Goal: Complete application form: Complete application form

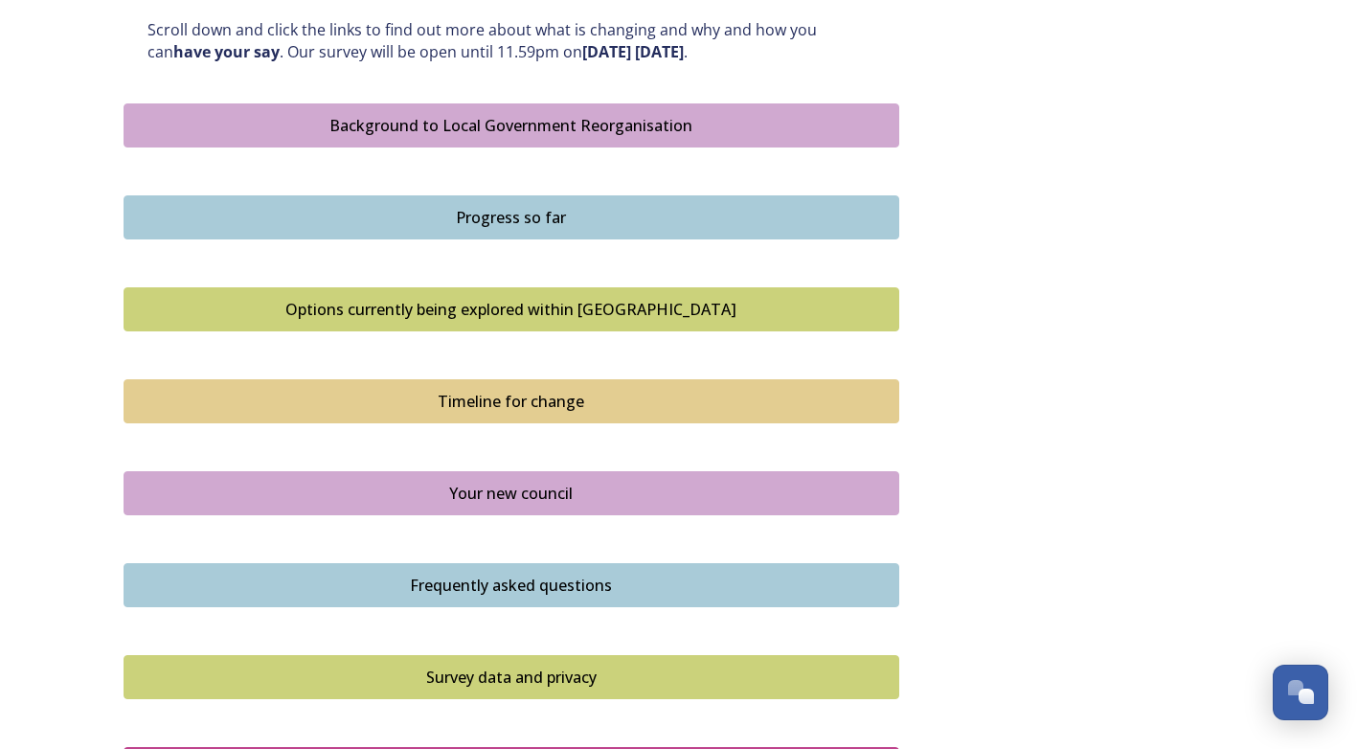
scroll to position [1149, 0]
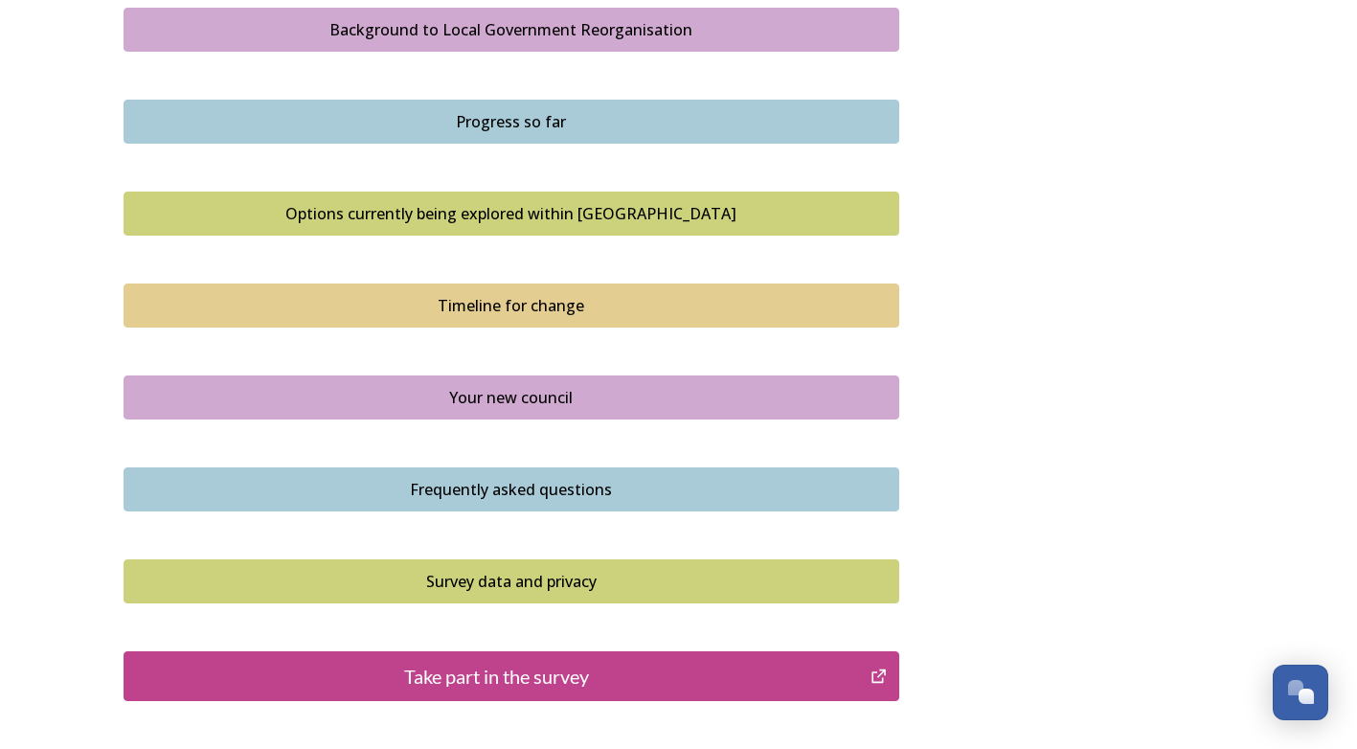
click at [502, 578] on div "Survey data and privacy" at bounding box center [511, 581] width 755 height 23
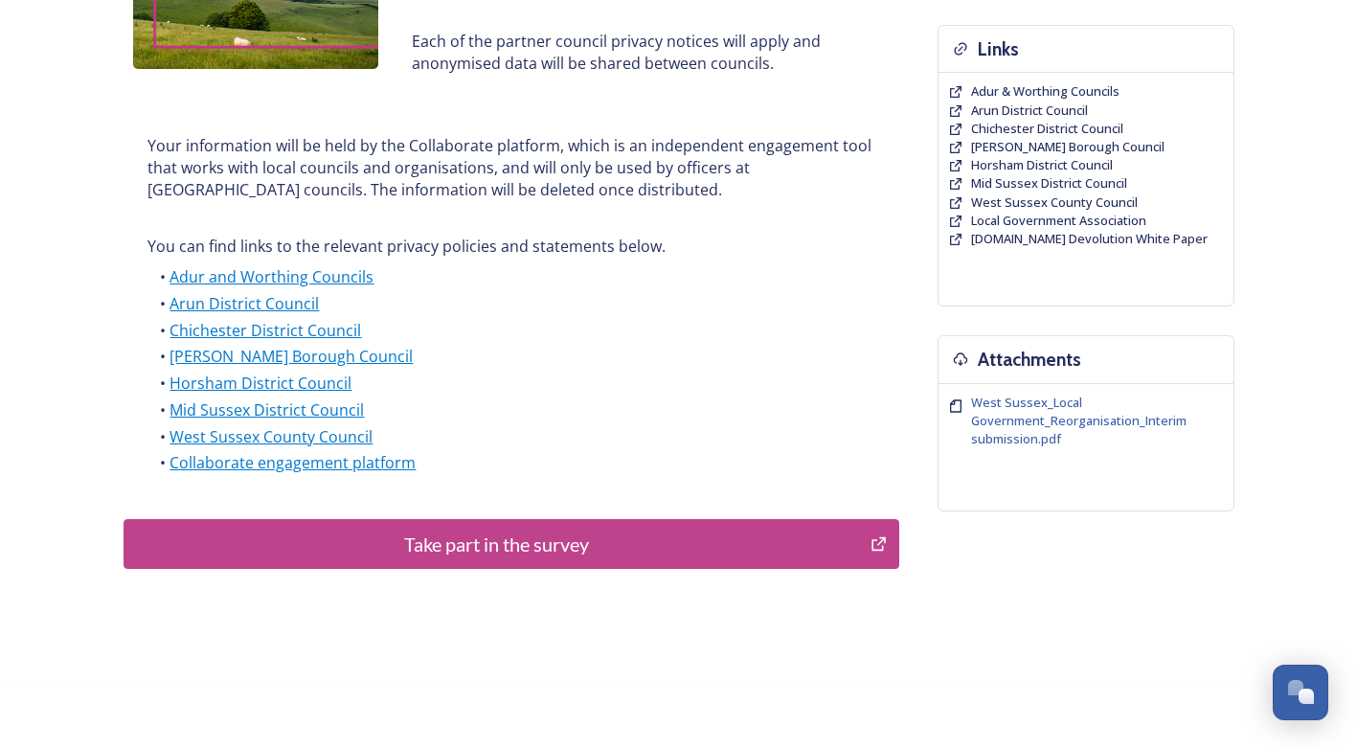
scroll to position [468, 0]
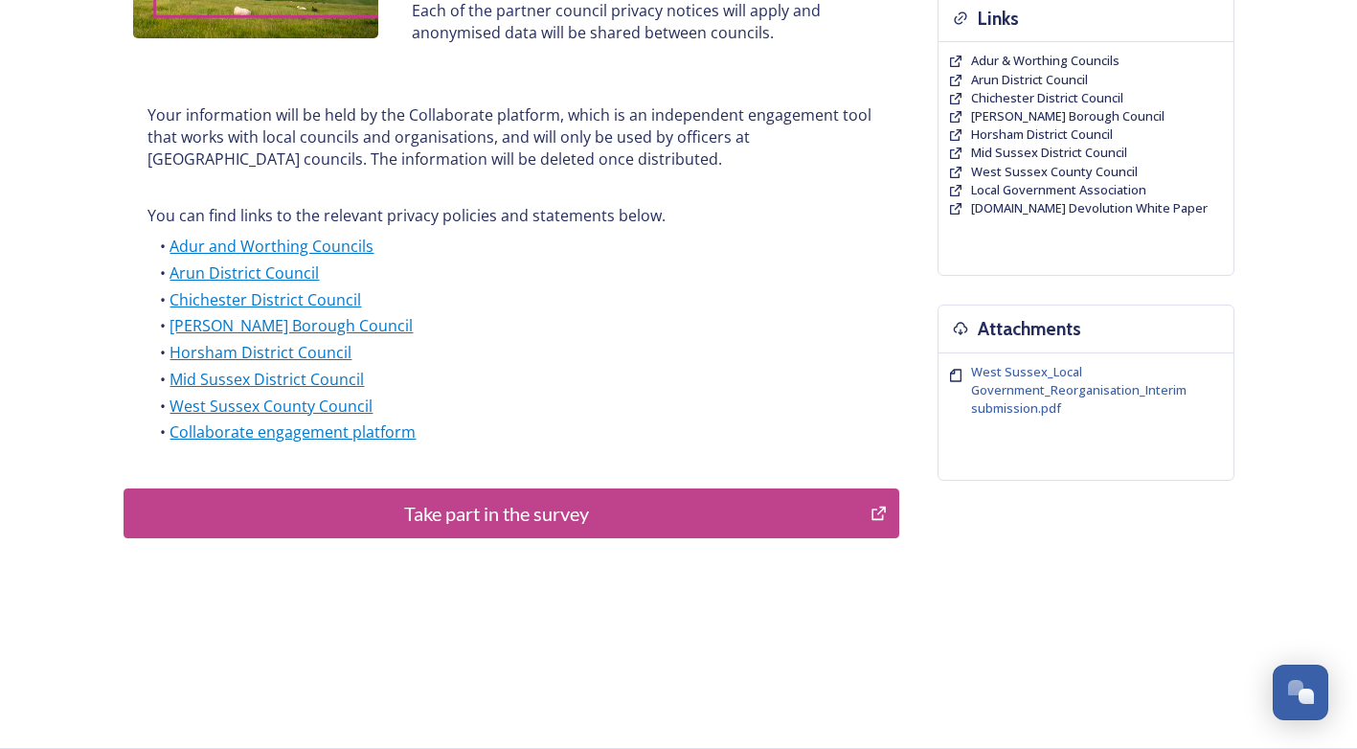
click at [491, 523] on div "Take part in the survey" at bounding box center [497, 513] width 727 height 29
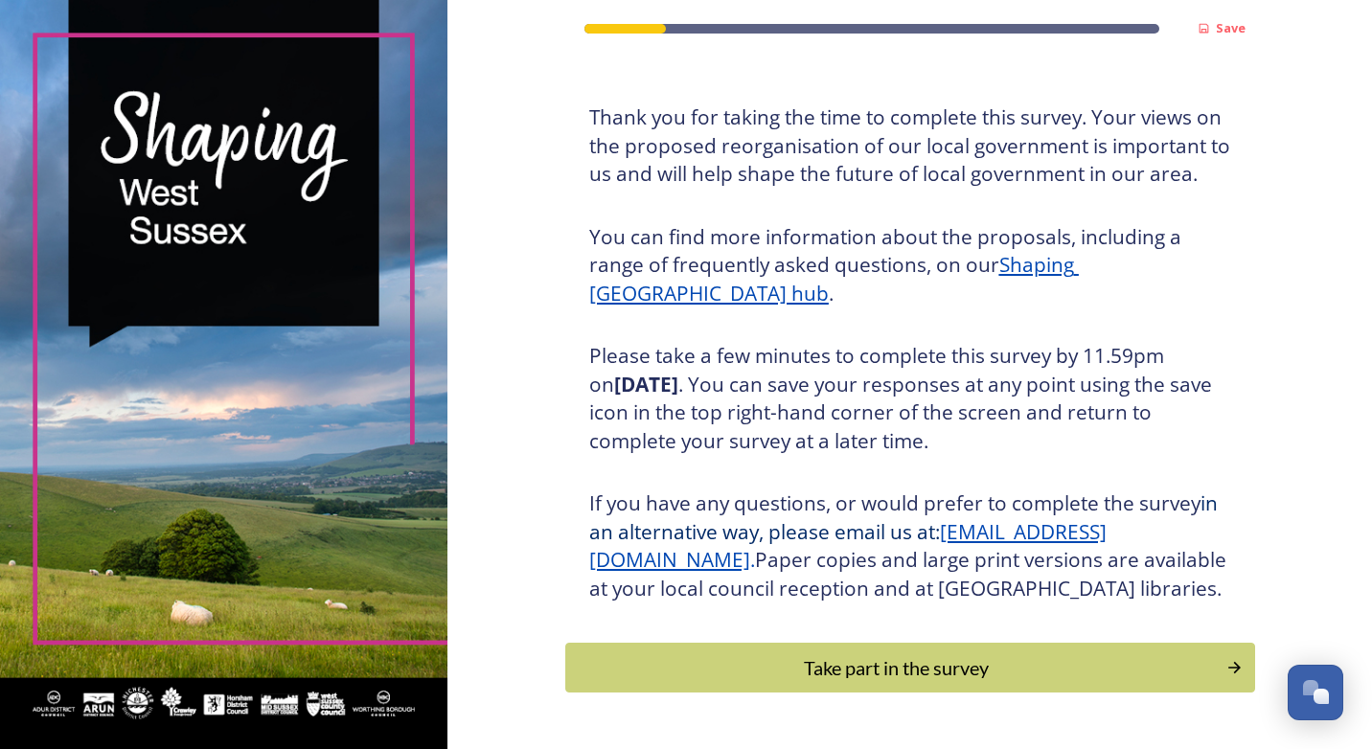
scroll to position [171, 0]
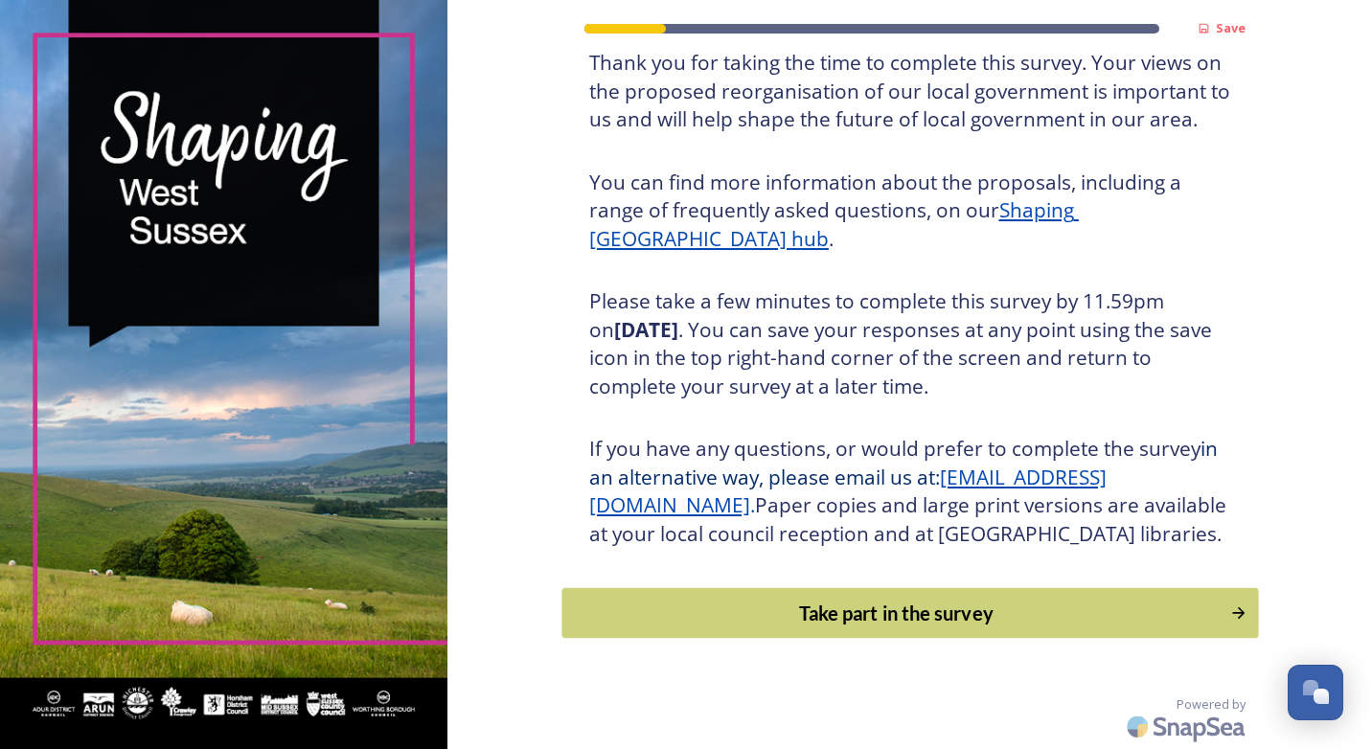
click at [853, 607] on div "Take part in the survey" at bounding box center [895, 613] width 647 height 29
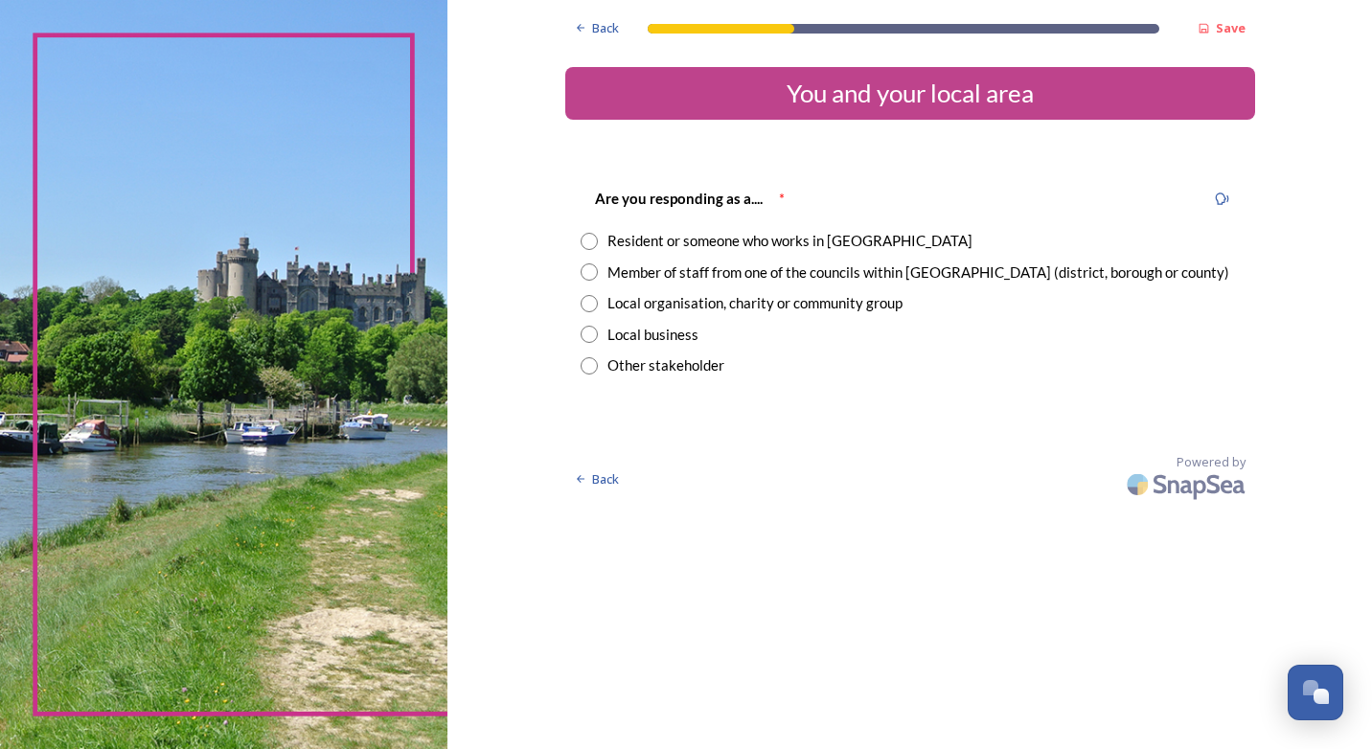
click at [584, 274] on input "radio" at bounding box center [588, 271] width 17 height 17
radio input "true"
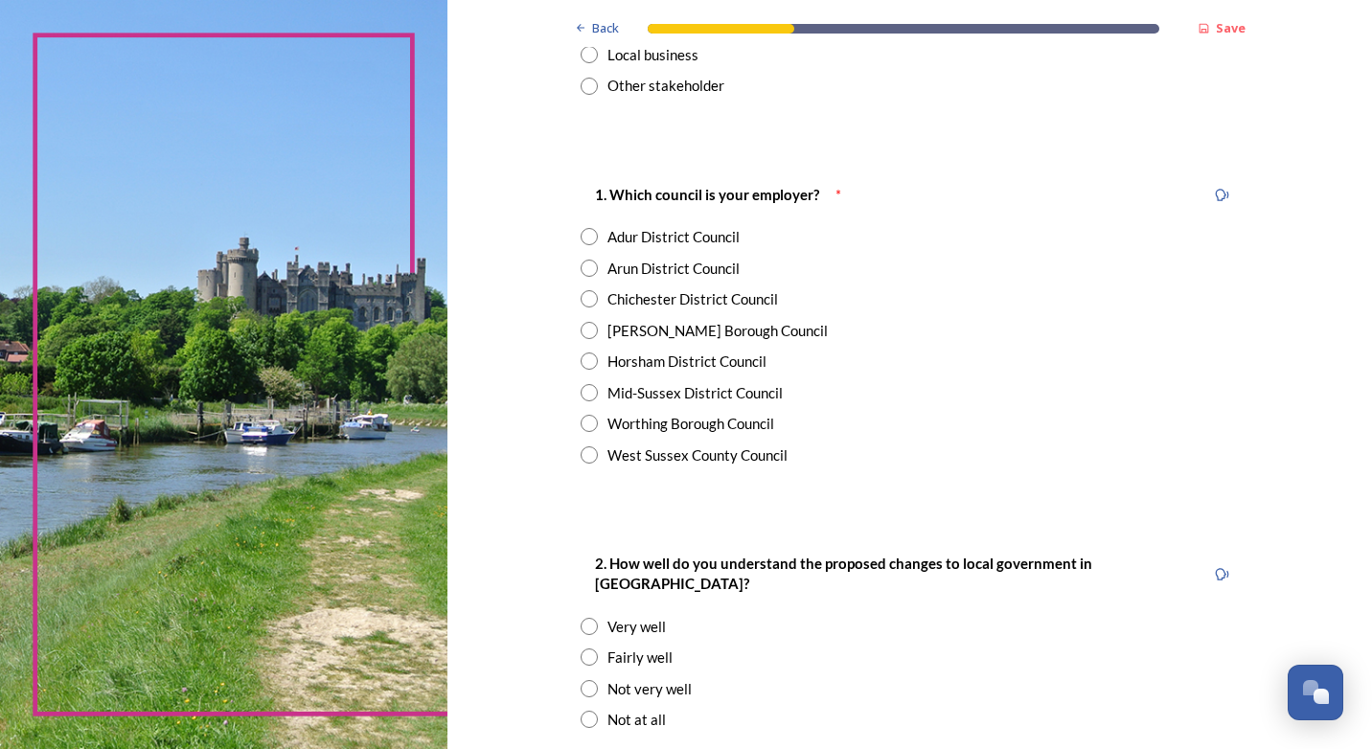
scroll to position [287, 0]
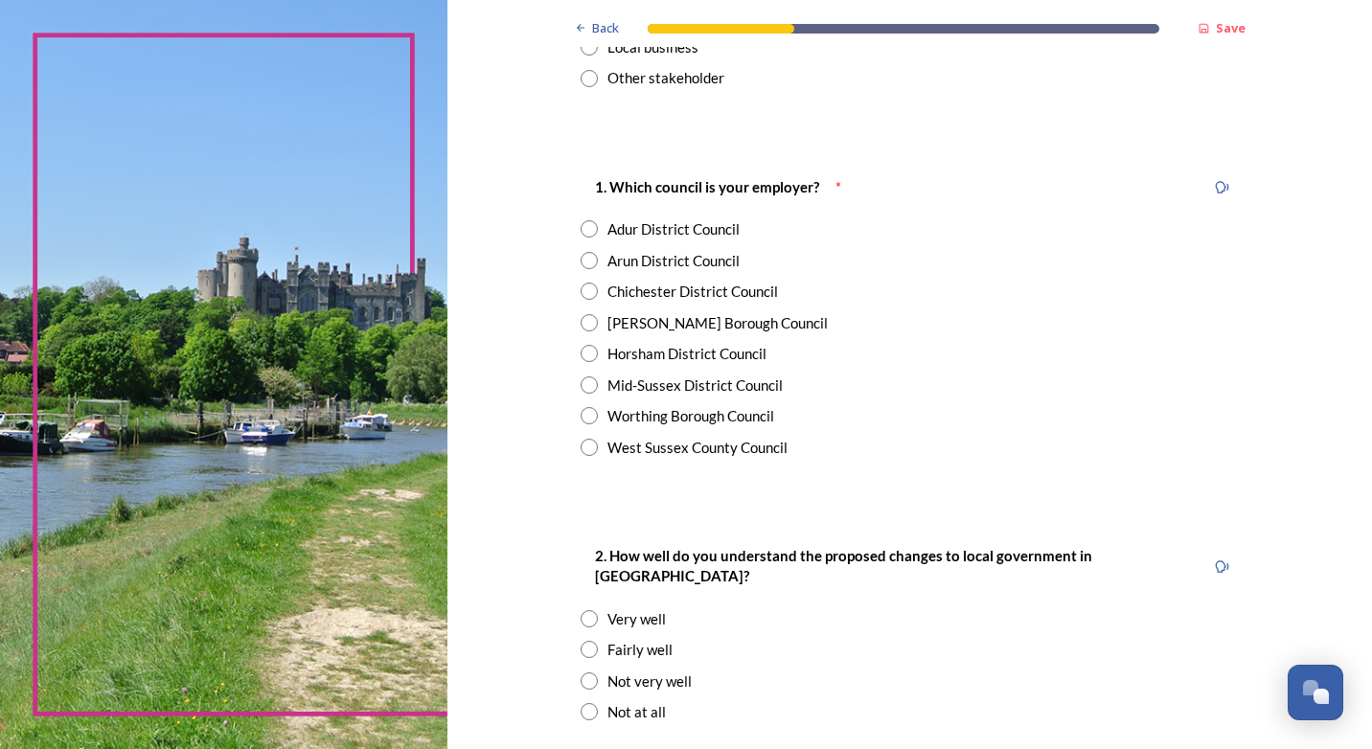
click at [583, 441] on input "radio" at bounding box center [588, 447] width 17 height 17
radio input "true"
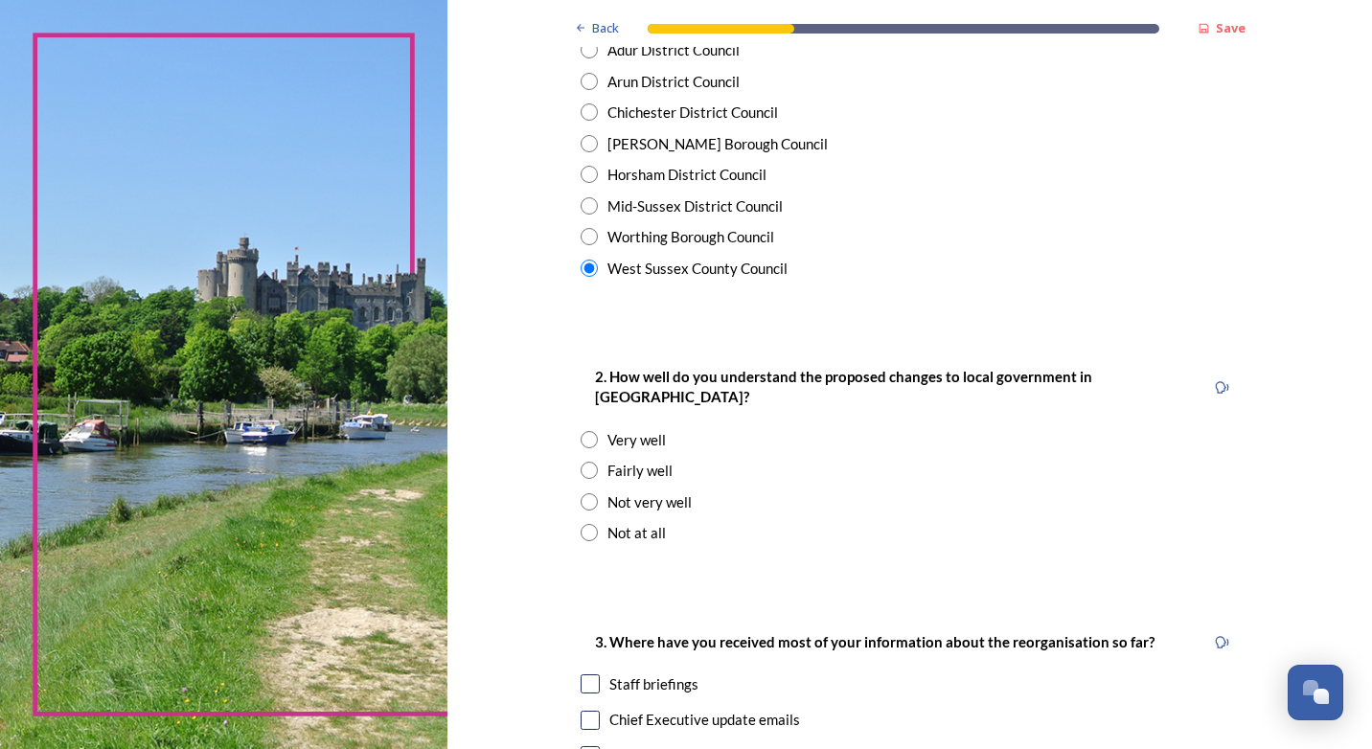
scroll to position [479, 0]
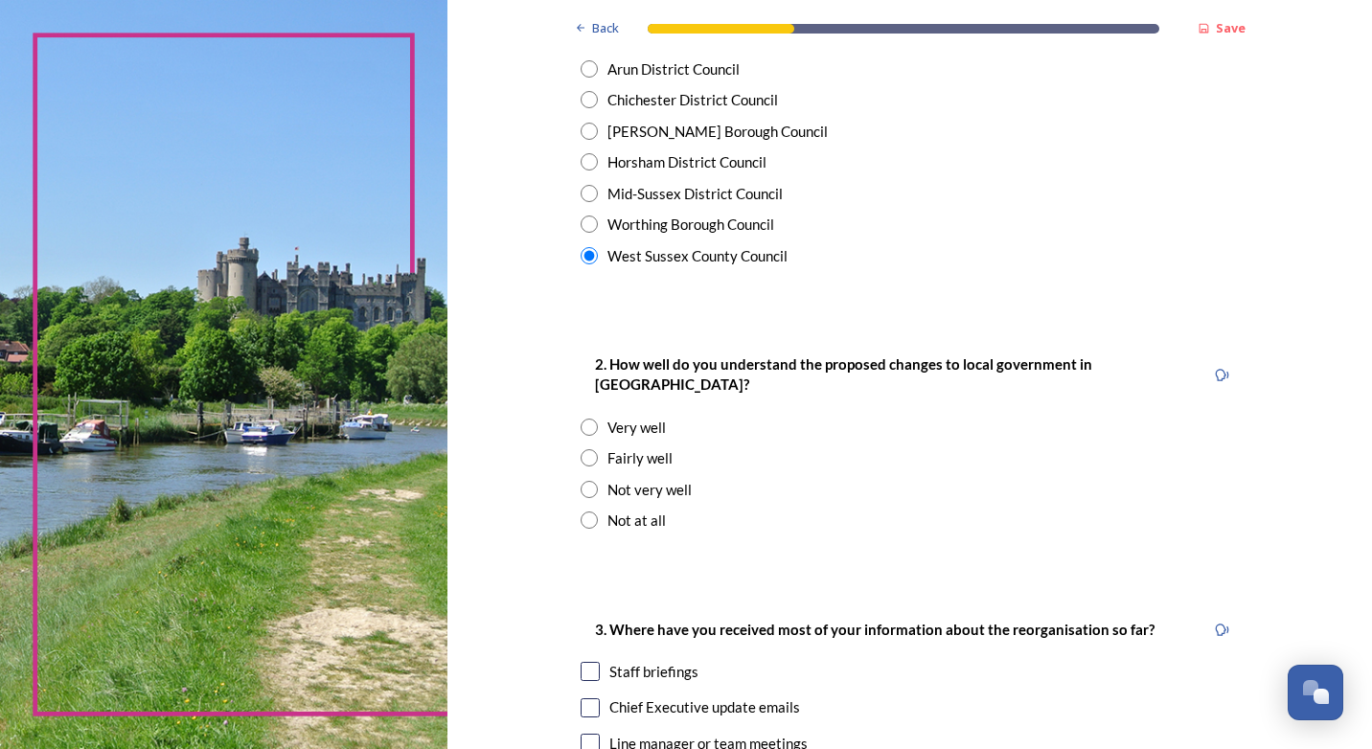
click at [580, 449] on input "radio" at bounding box center [588, 457] width 17 height 17
radio input "true"
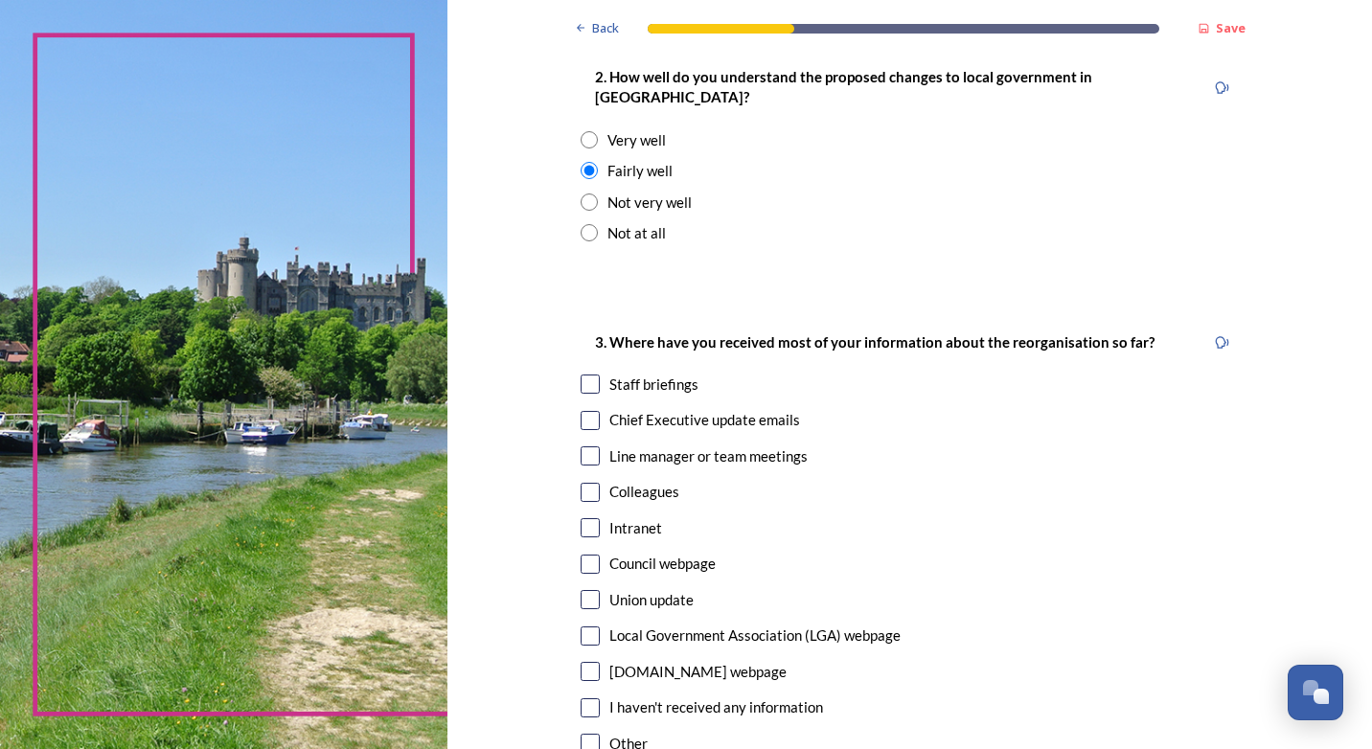
click at [580, 411] on input "checkbox" at bounding box center [589, 420] width 19 height 19
checkbox input "true"
click at [609, 374] on div "Staff briefings" at bounding box center [653, 385] width 89 height 22
checkbox input "true"
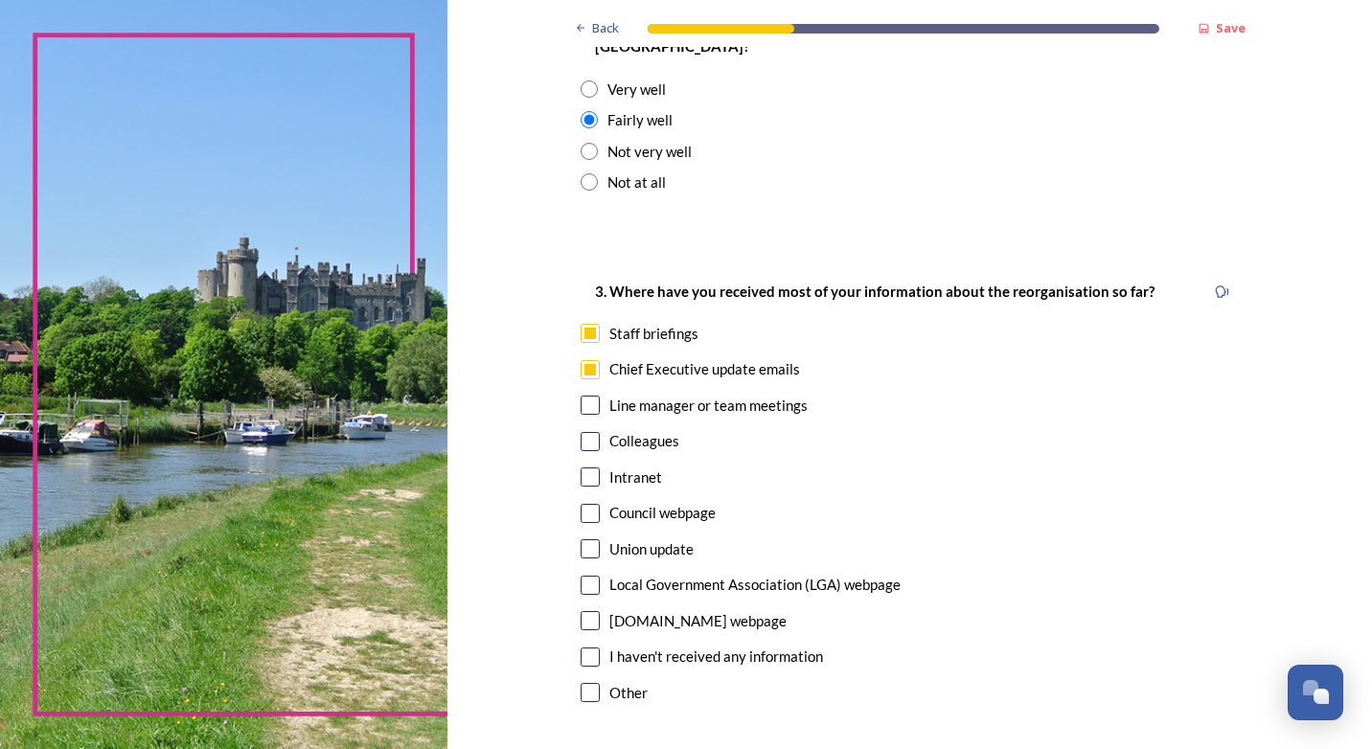
scroll to position [862, 0]
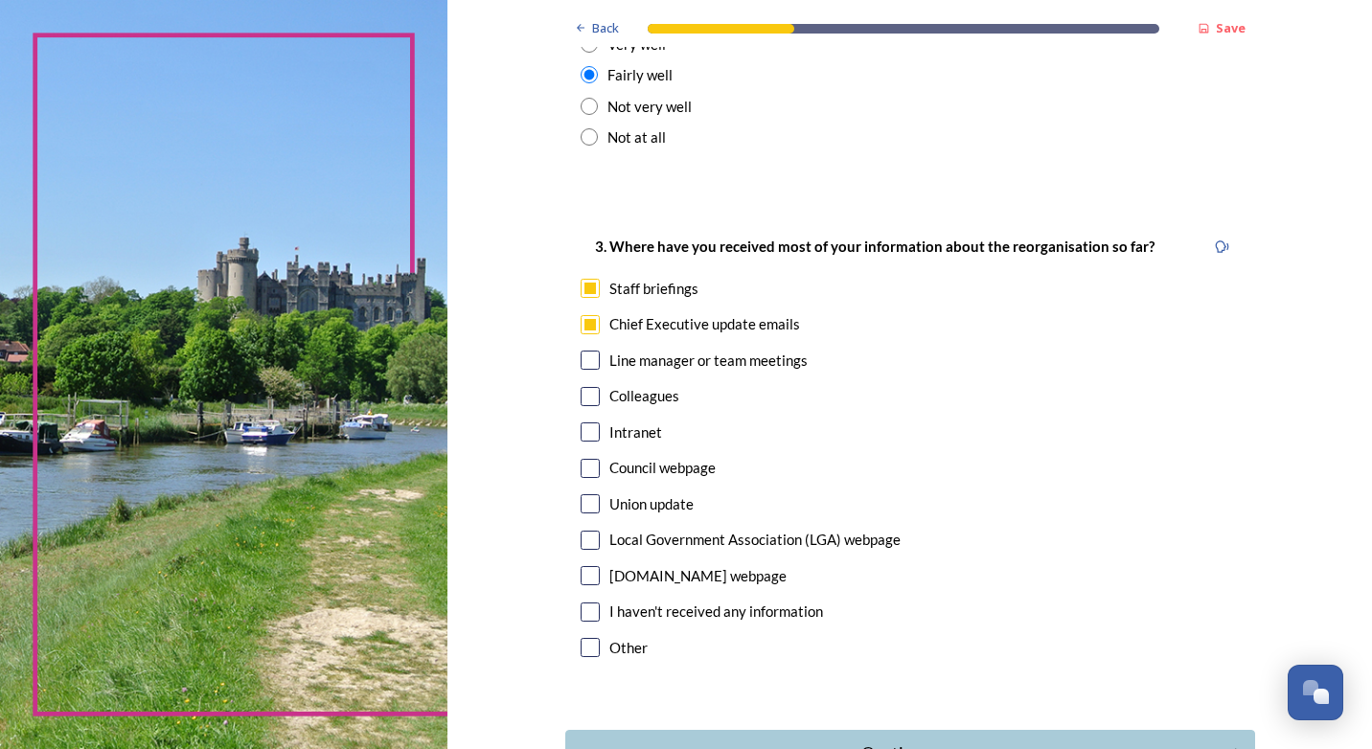
drag, startPoint x: 580, startPoint y: 412, endPoint x: 590, endPoint y: 417, distance: 10.7
click at [580, 422] on input "checkbox" at bounding box center [589, 431] width 19 height 19
checkbox input "true"
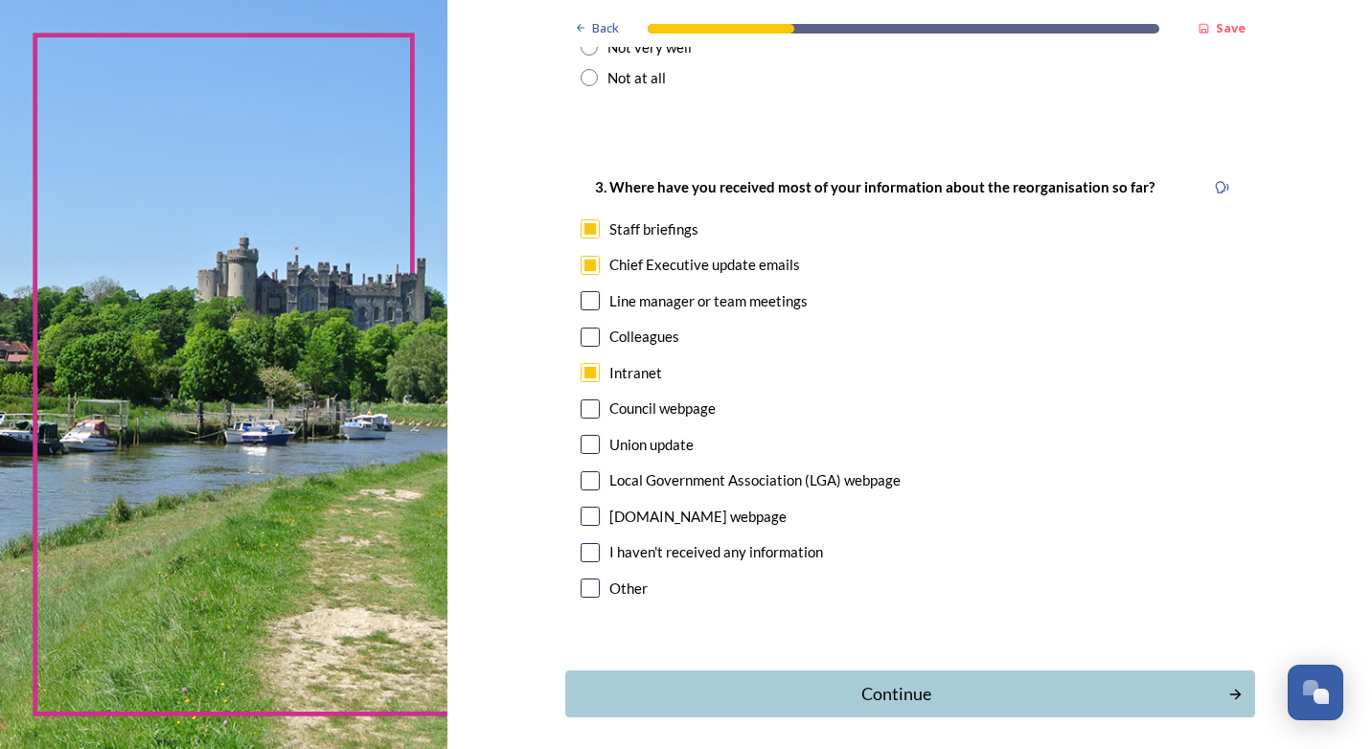
scroll to position [981, 0]
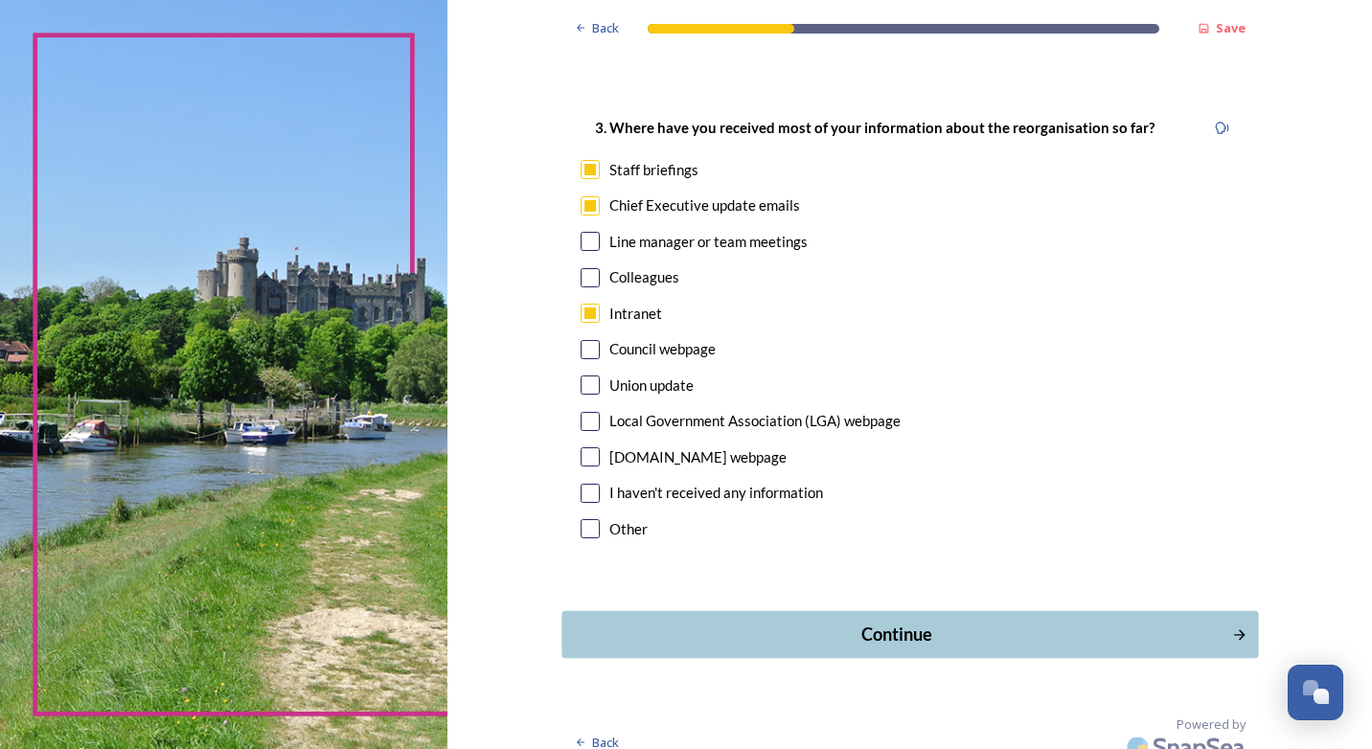
click at [887, 611] on button "Continue" at bounding box center [909, 634] width 696 height 47
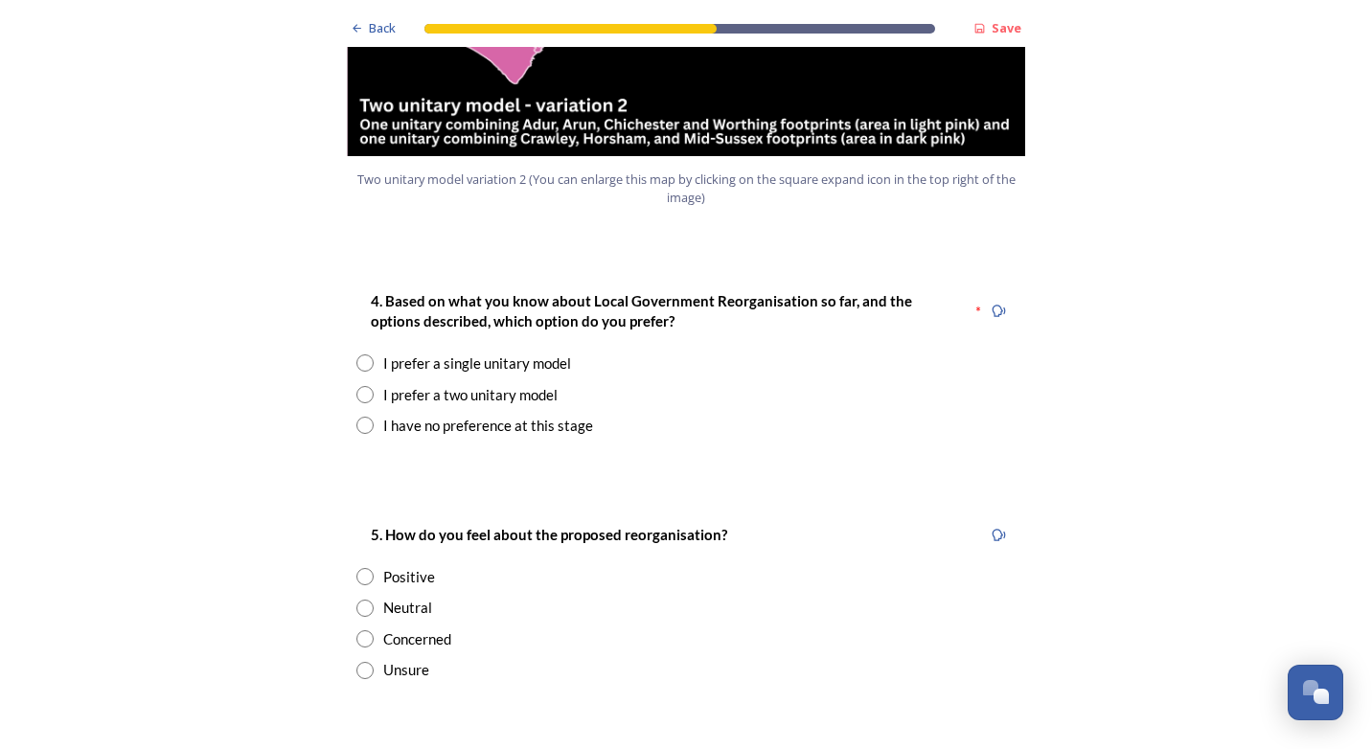
scroll to position [2395, 0]
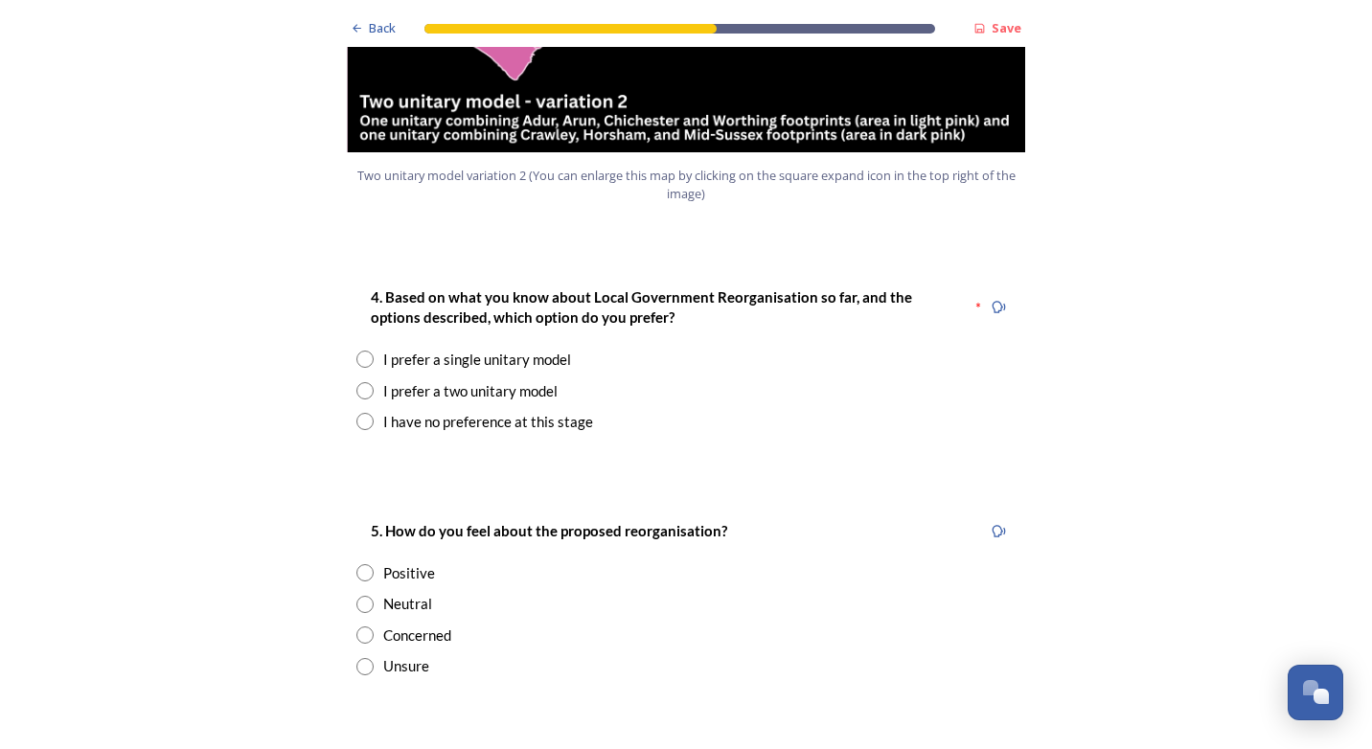
click at [361, 413] on input "radio" at bounding box center [364, 421] width 17 height 17
radio input "true"
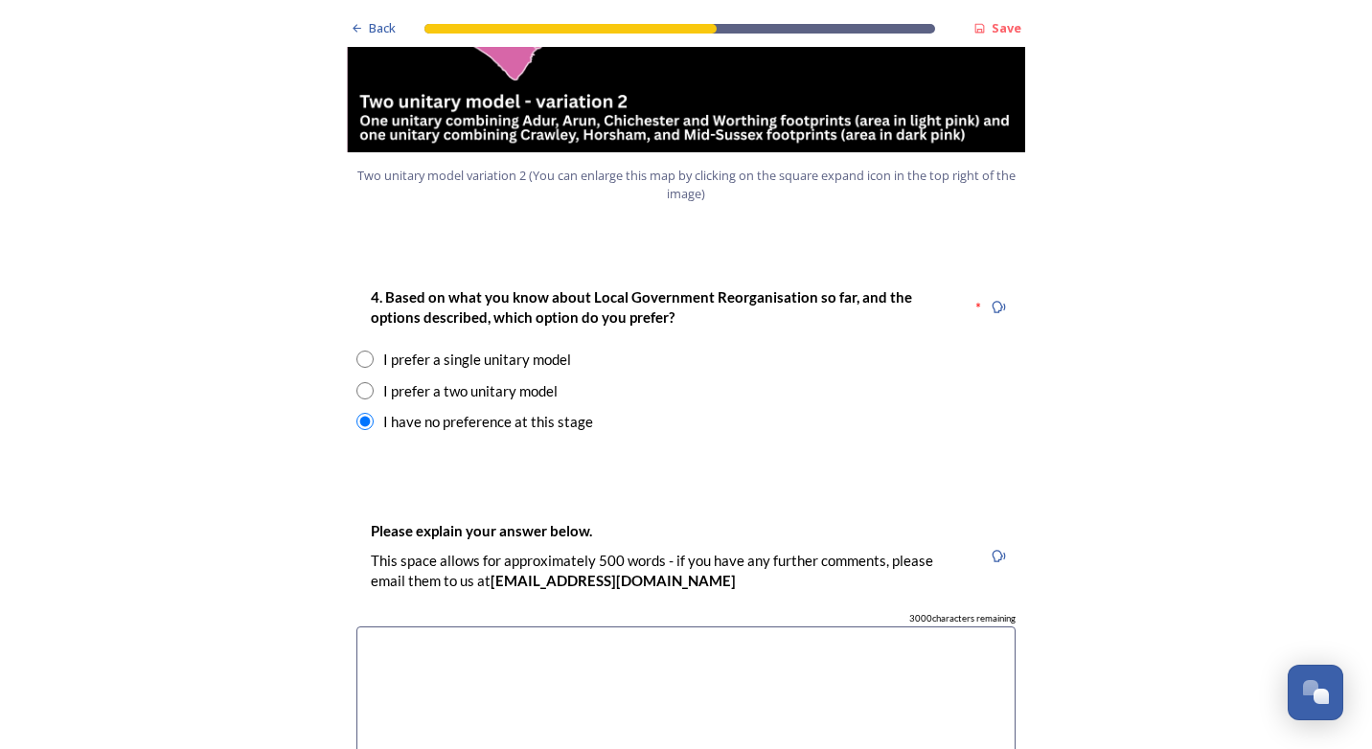
click at [363, 351] on input "radio" at bounding box center [364, 359] width 17 height 17
radio input "true"
click at [359, 382] on input "radio" at bounding box center [364, 390] width 17 height 17
radio input "true"
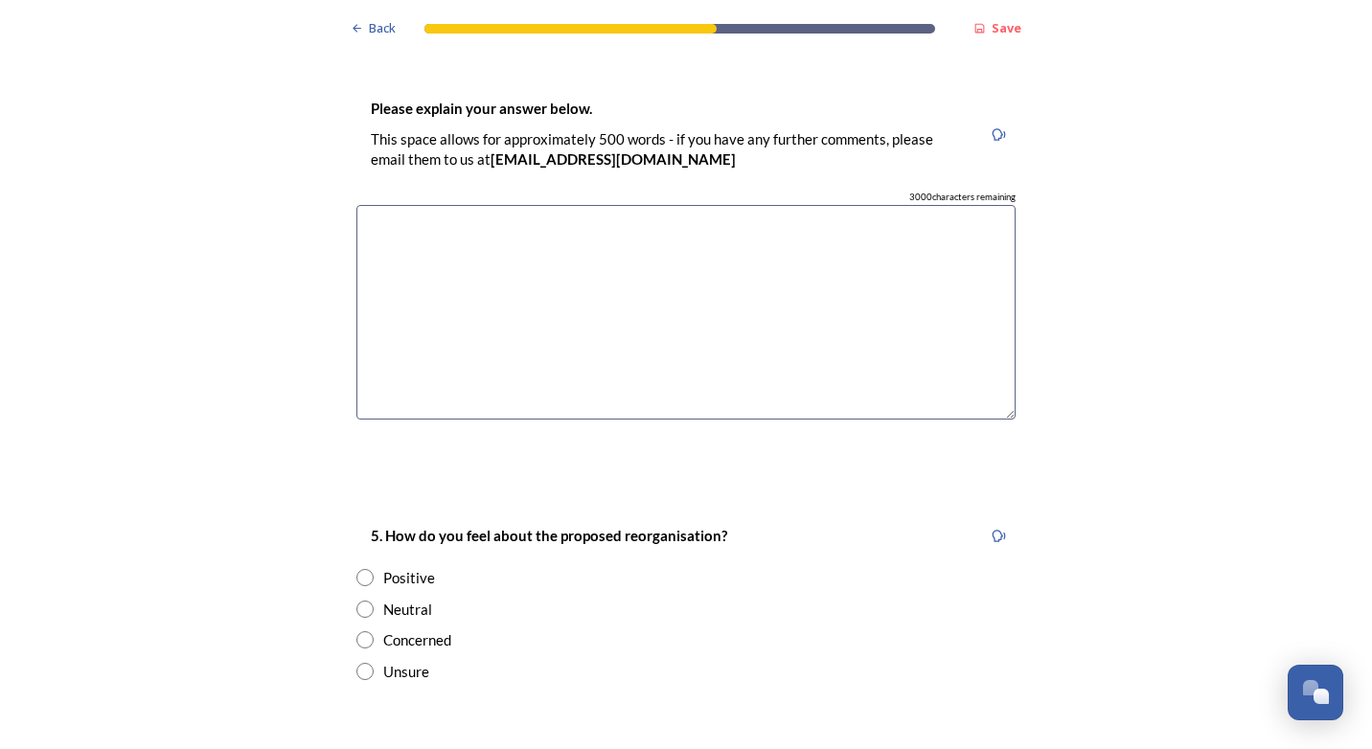
scroll to position [3257, 0]
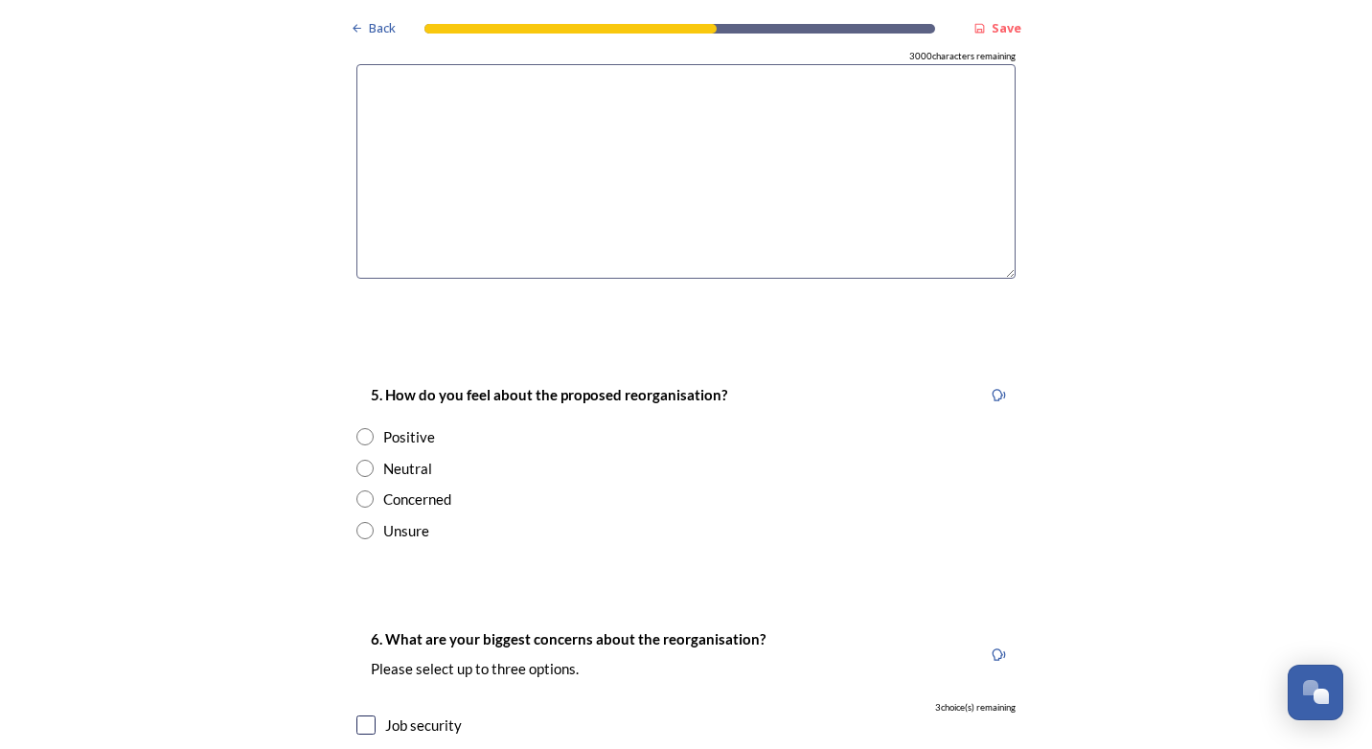
click at [366, 460] on input "radio" at bounding box center [364, 468] width 17 height 17
radio input "true"
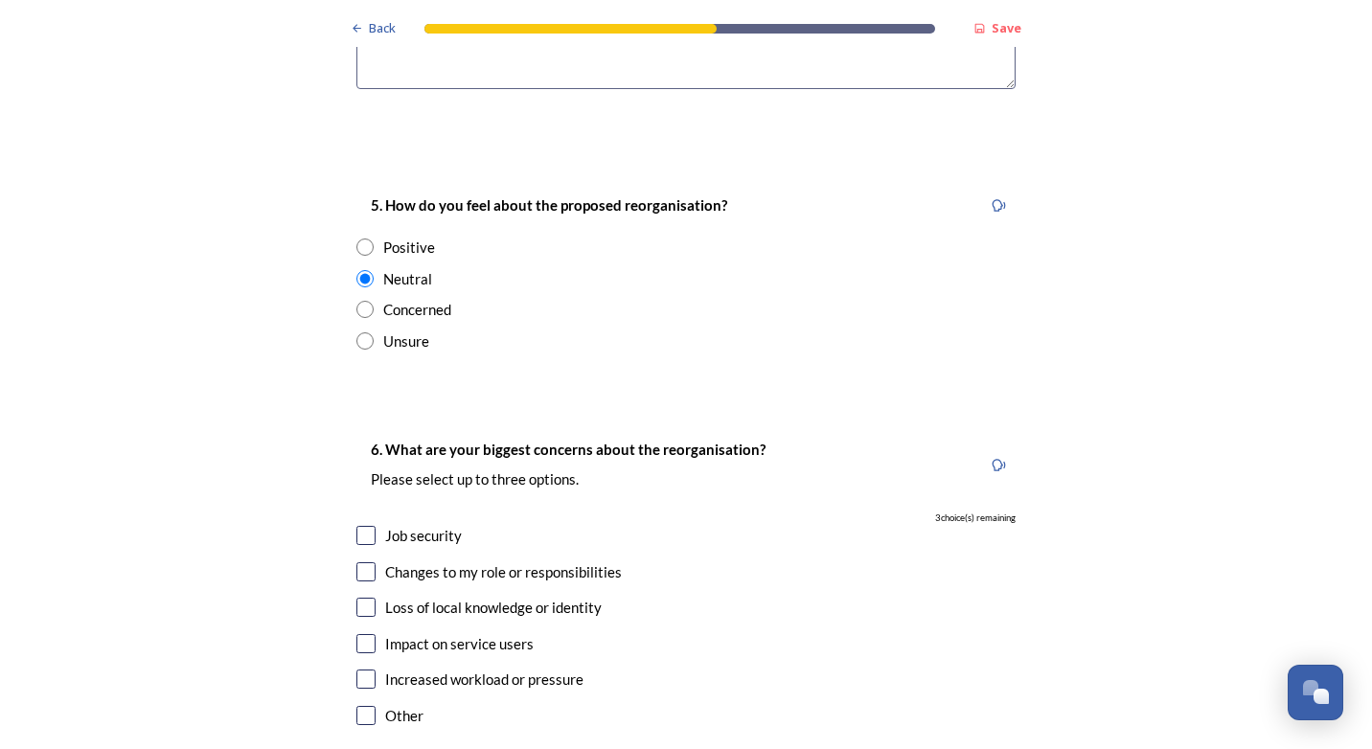
scroll to position [3448, 0]
click at [361, 560] on input "checkbox" at bounding box center [365, 569] width 19 height 19
checkbox input "true"
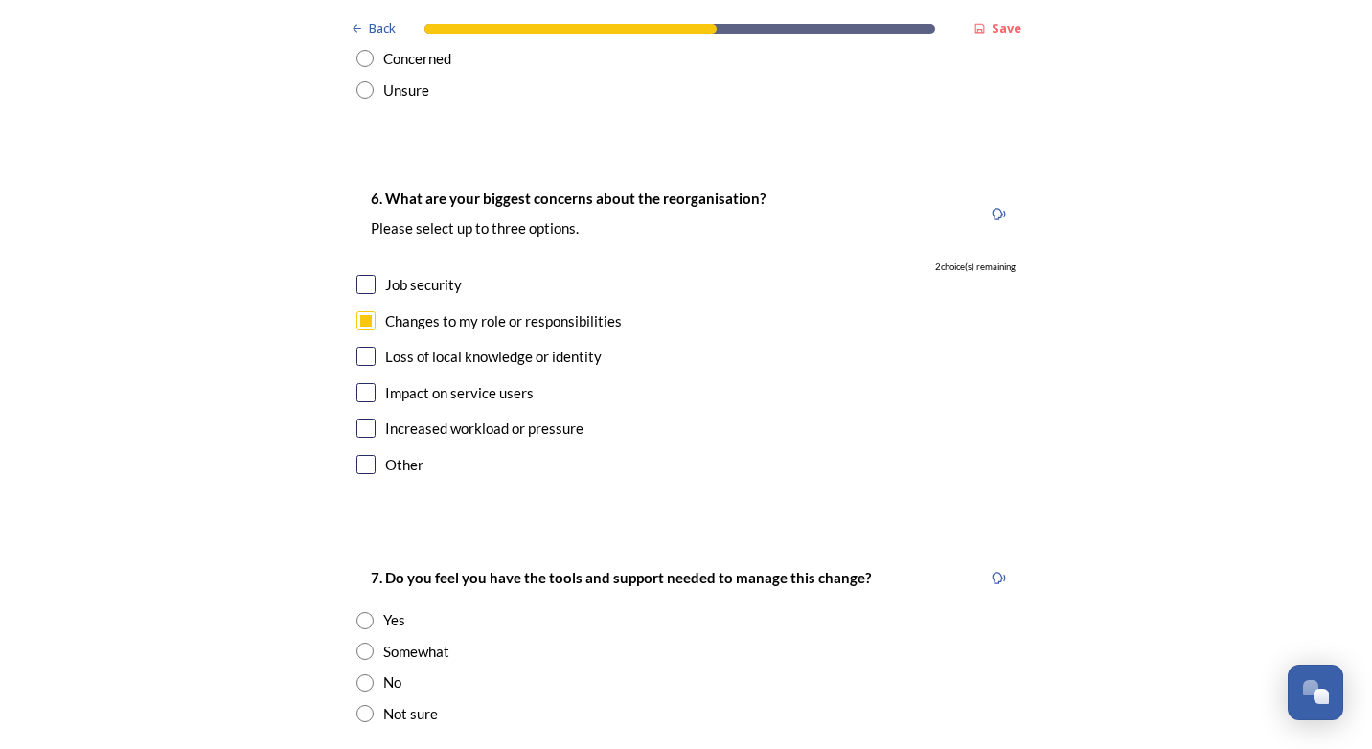
scroll to position [3927, 0]
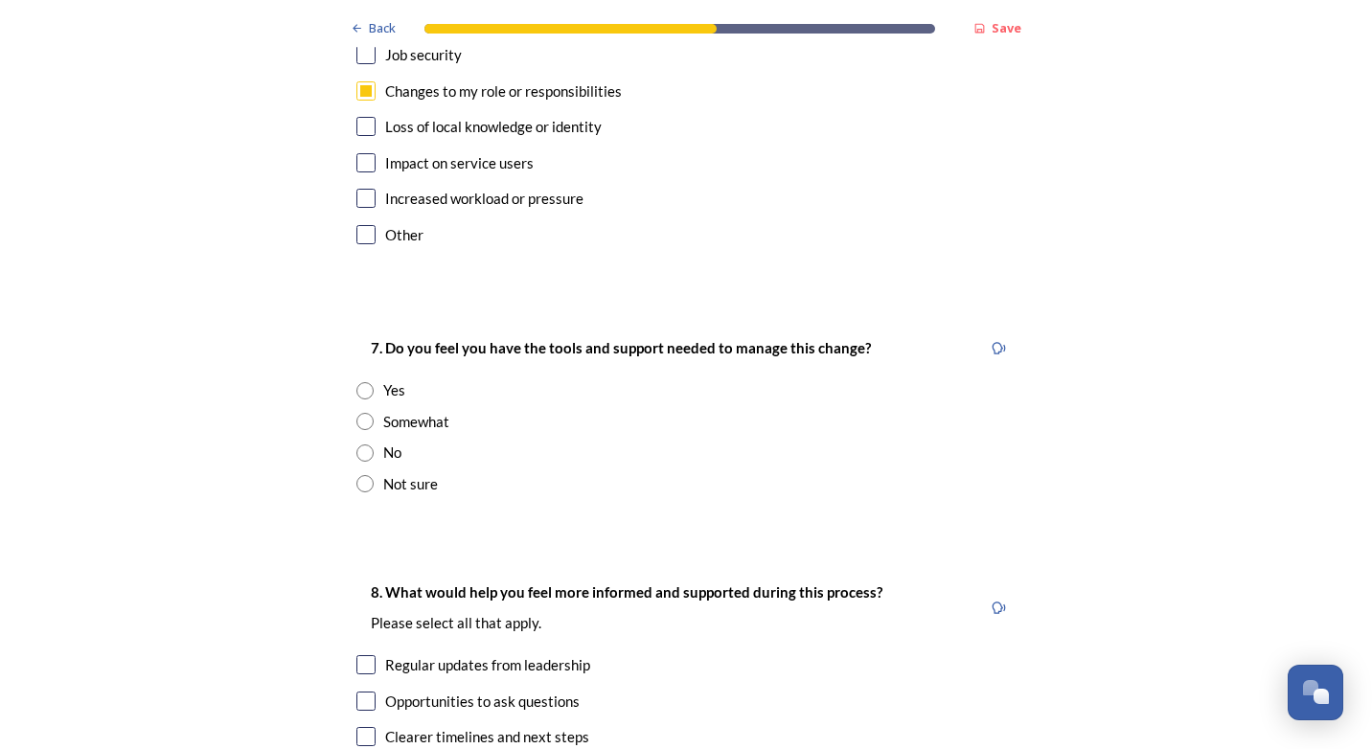
click at [356, 413] on input "radio" at bounding box center [364, 421] width 17 height 17
radio input "true"
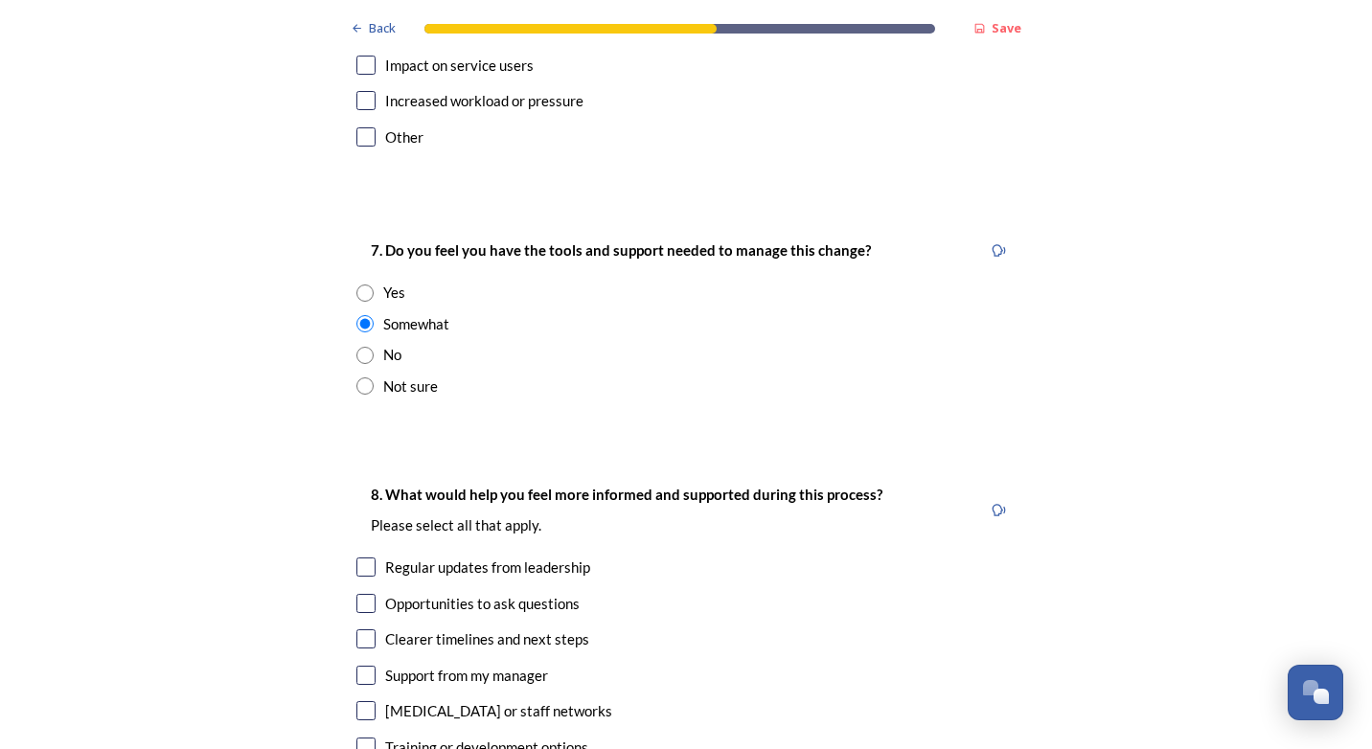
scroll to position [4119, 0]
